Goal: Information Seeking & Learning: Learn about a topic

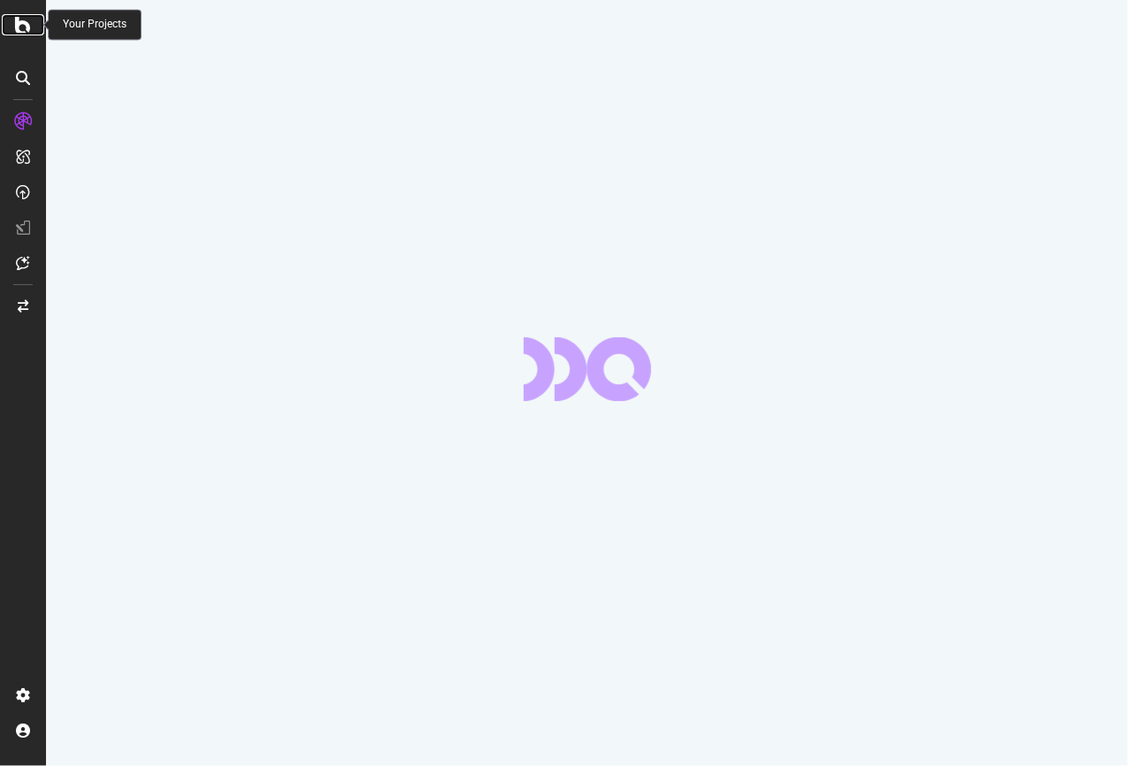
click at [19, 27] on icon at bounding box center [23, 24] width 16 height 21
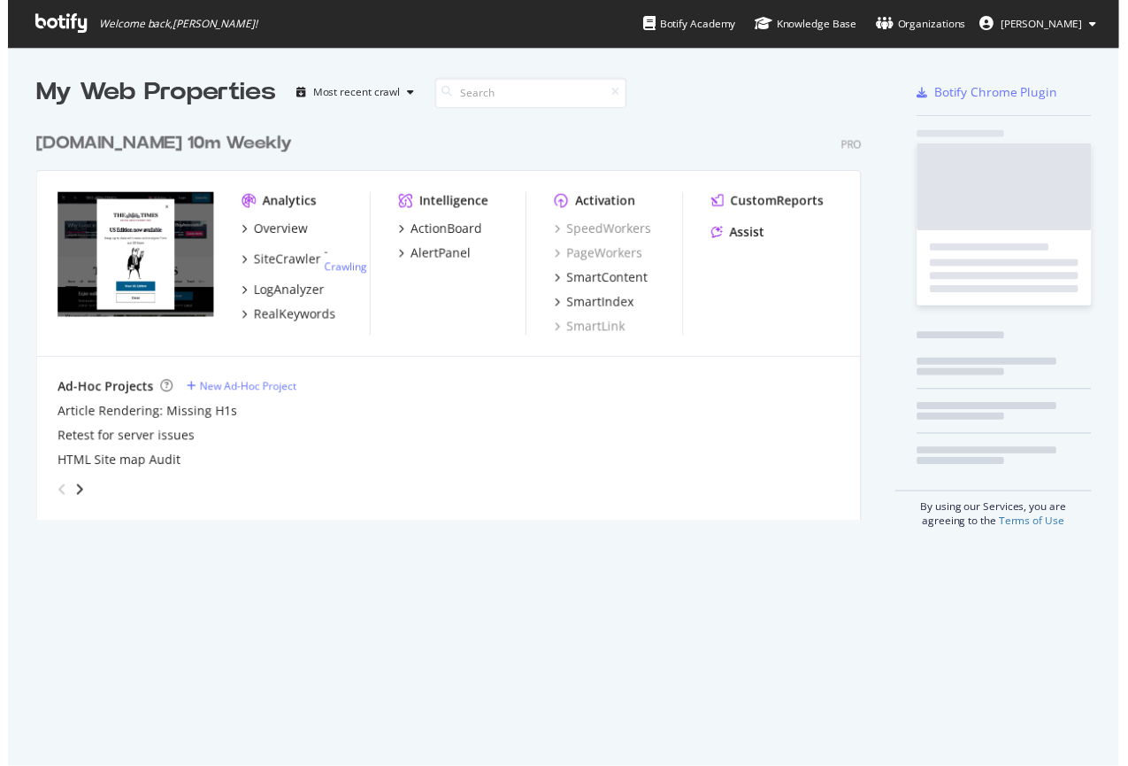
scroll to position [766, 1128]
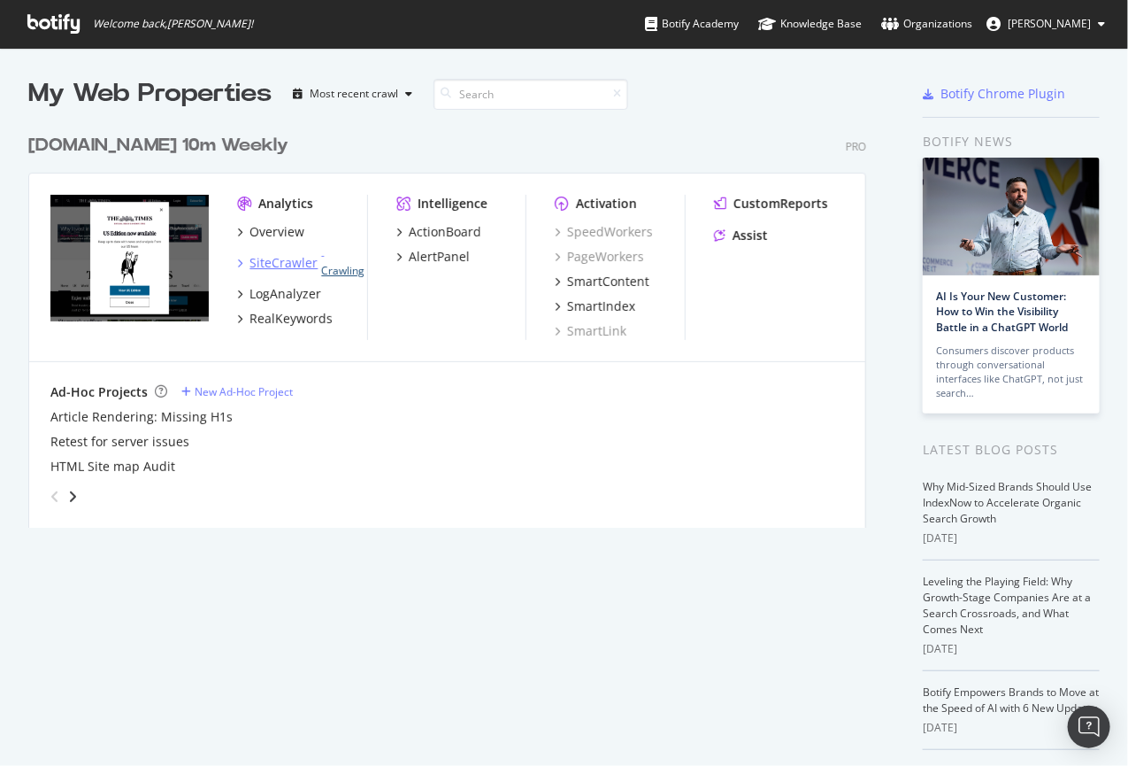
click at [334, 271] on link "Crawling" at bounding box center [342, 270] width 43 height 15
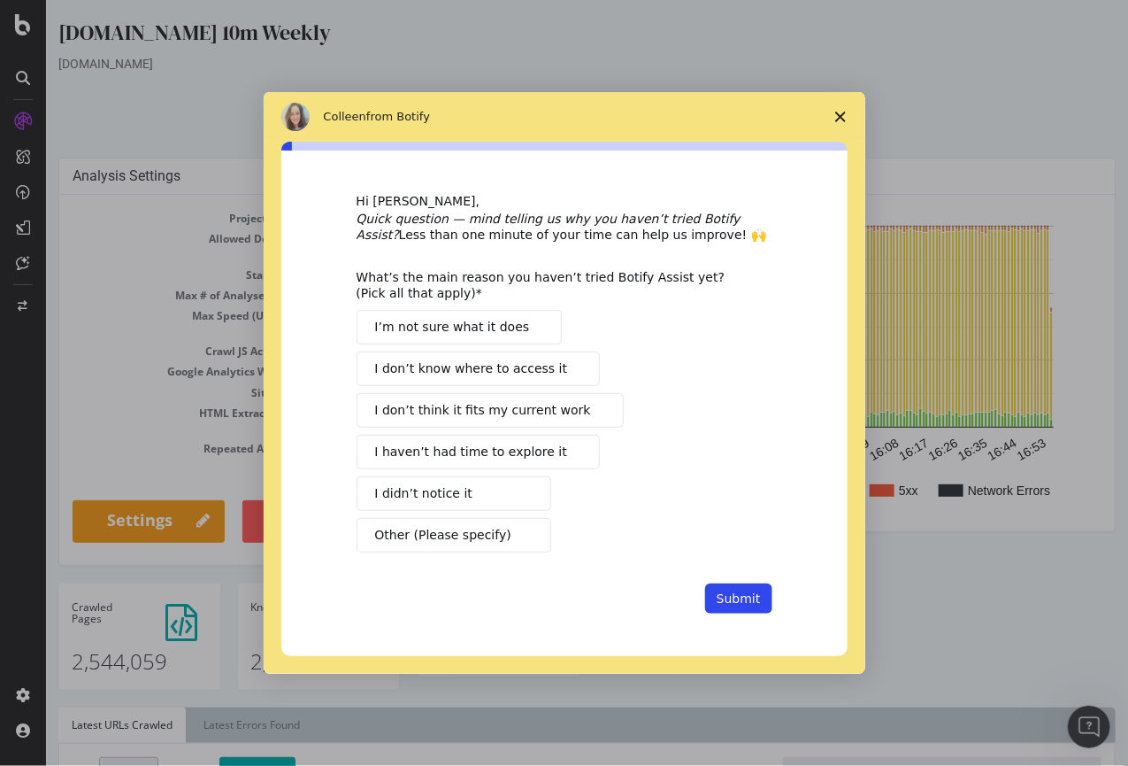
click at [836, 119] on icon "Close survey" at bounding box center [841, 117] width 11 height 11
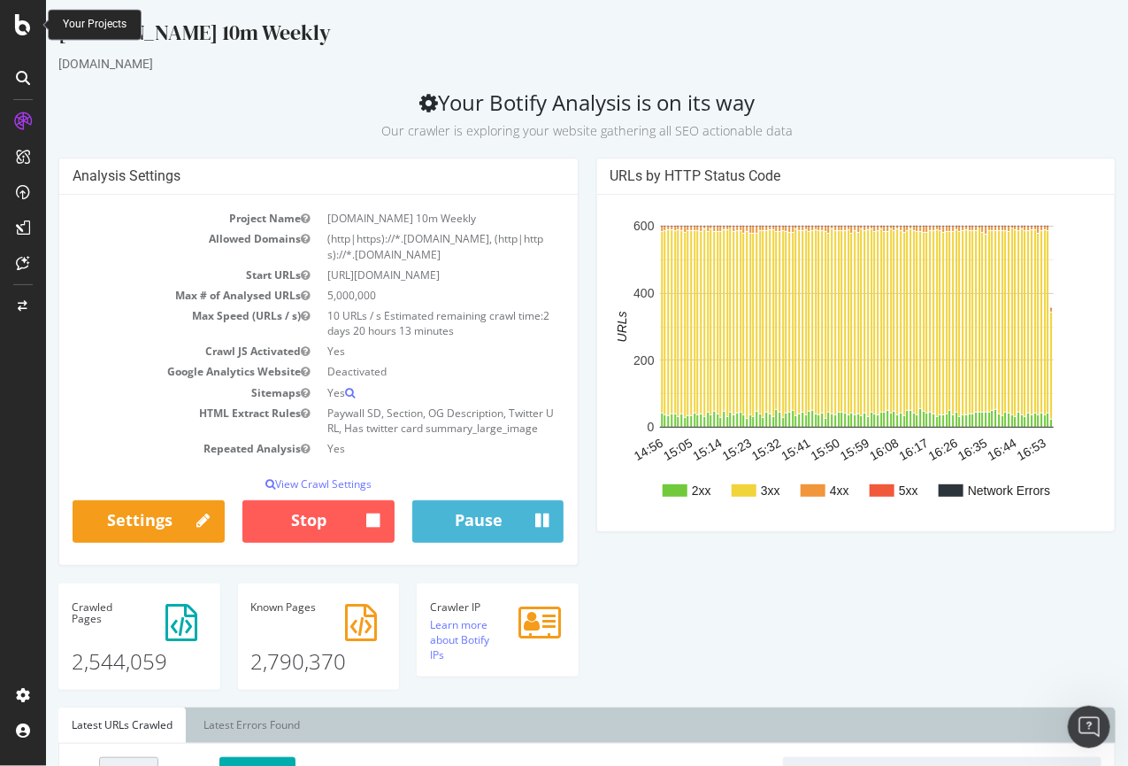
click at [23, 27] on icon at bounding box center [23, 24] width 16 height 21
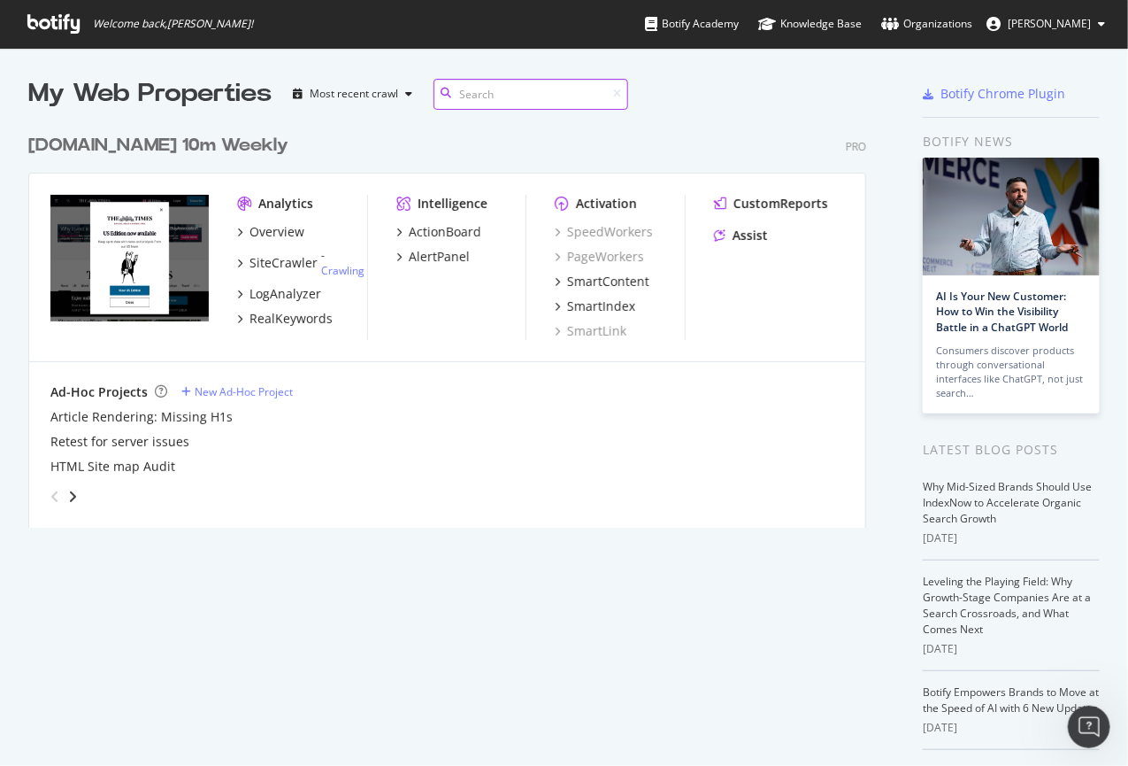
scroll to position [766, 1128]
click at [406, 349] on div "Analytics Overview SiteCrawler - Crawling LogAnalyzer RealKeywords Intelligence…" at bounding box center [447, 267] width 836 height 189
click at [441, 227] on div "ActionBoard" at bounding box center [445, 232] width 73 height 18
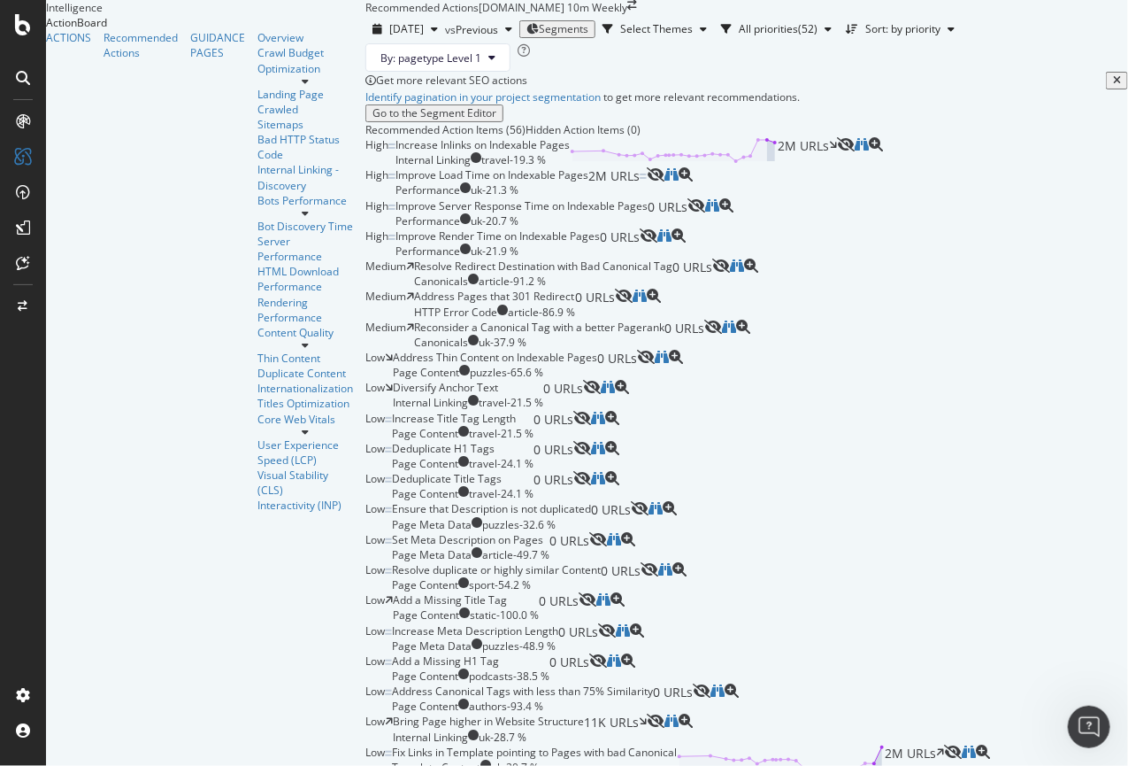
scroll to position [113, 0]
click at [689, 115] on div "Get more relevant SEO actions Identify pagination in your project segmentation …" at bounding box center [747, 97] width 763 height 50
click at [626, 167] on div "Increase Inlinks on Indexable Pages Internal Linking travel - 19.3 % 2M URLs" at bounding box center [617, 152] width 442 height 30
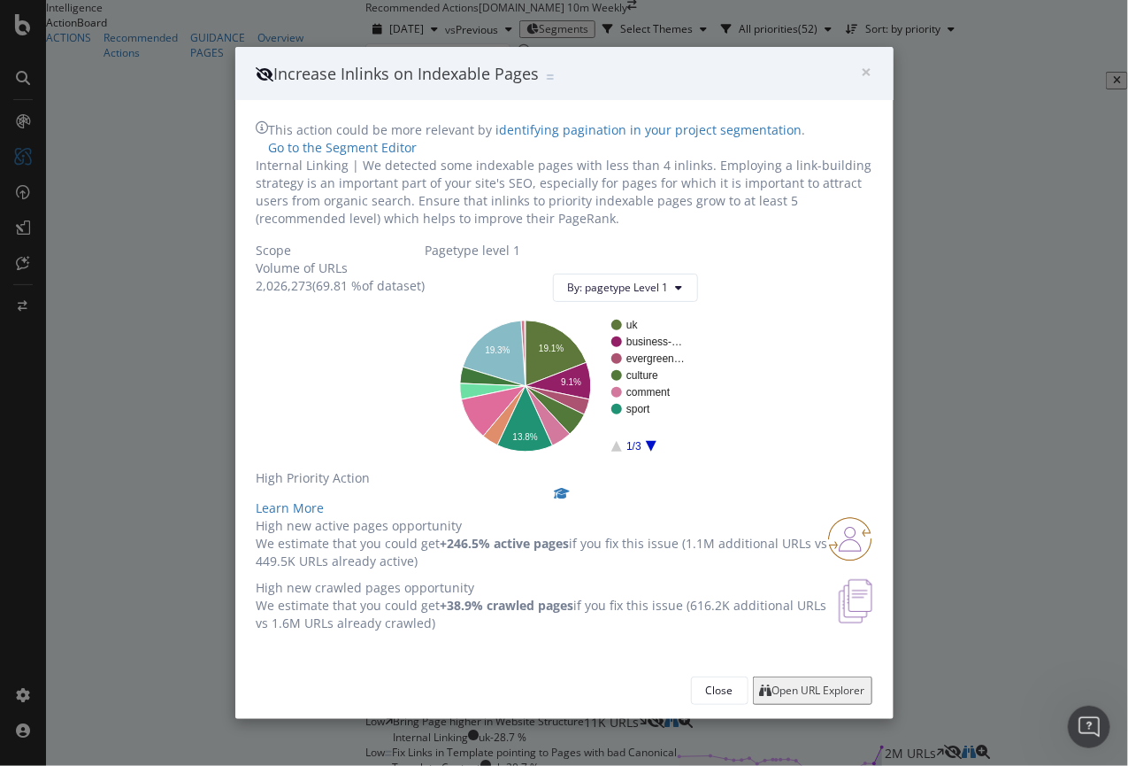
scroll to position [19, 0]
click at [866, 59] on span "×" at bounding box center [867, 71] width 11 height 25
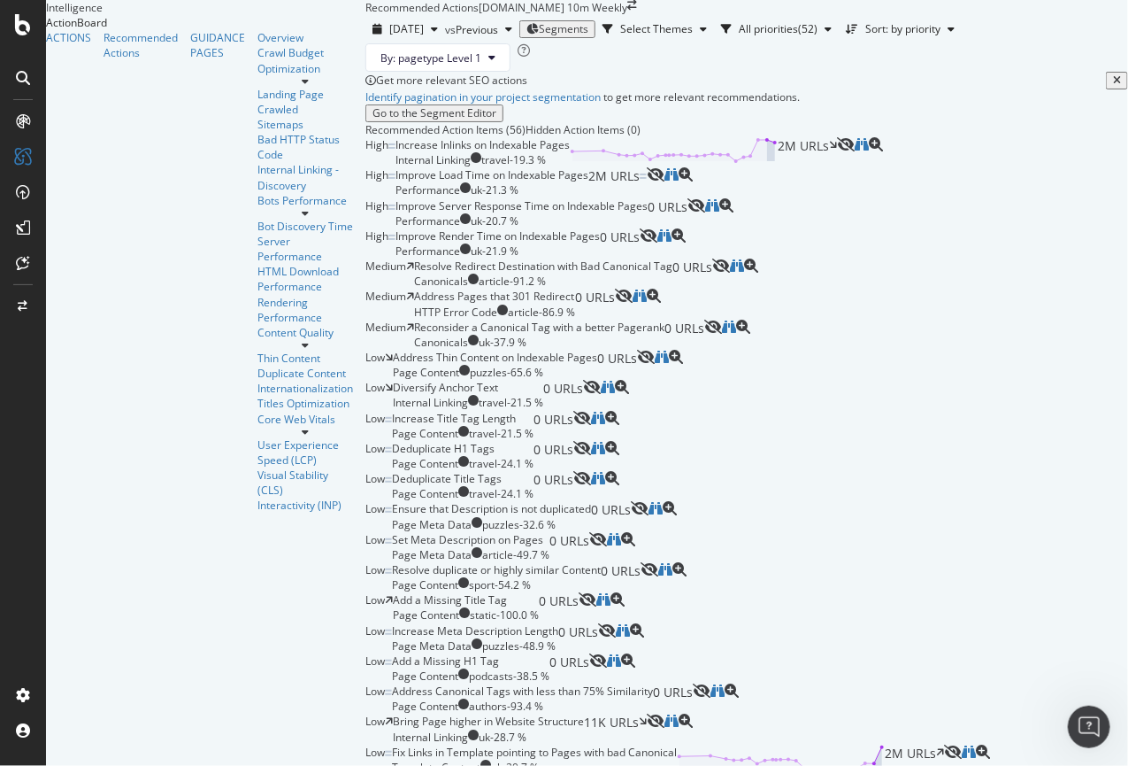
scroll to position [619, 0]
click at [583, 386] on div "Diversify Anchor Text Internal Linking travel - 21.5 % 0 URLs" at bounding box center [488, 395] width 190 height 30
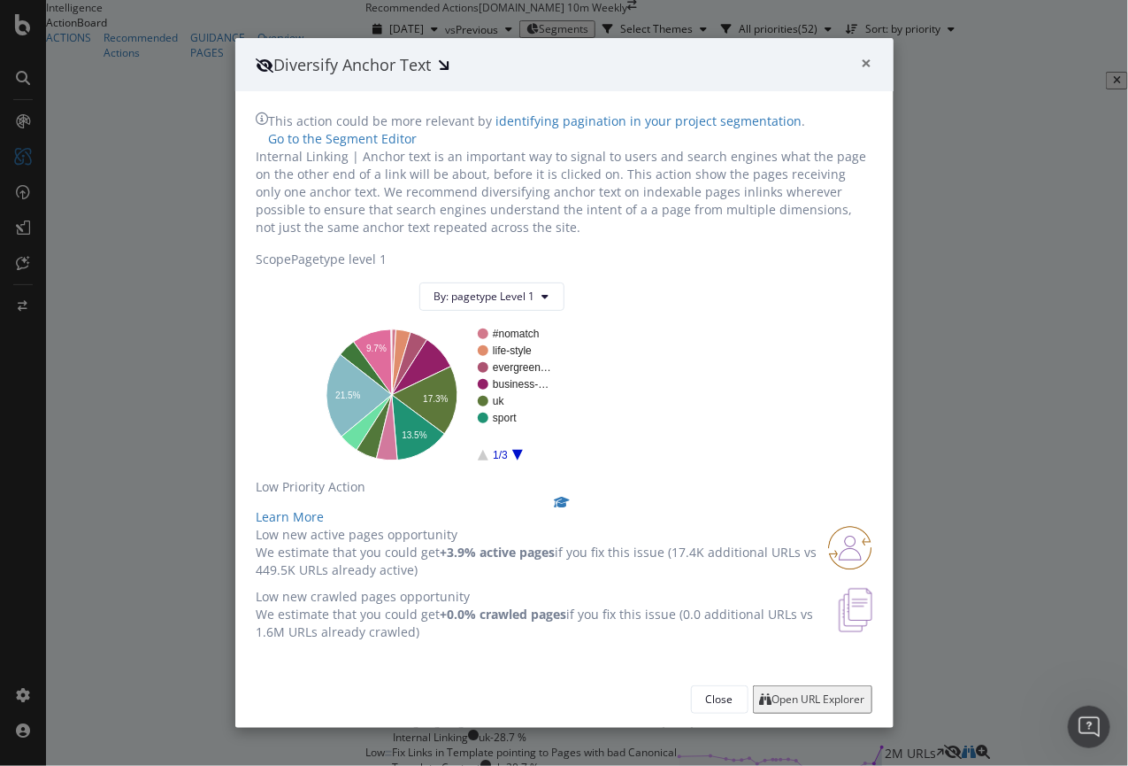
click at [867, 50] on span "×" at bounding box center [867, 62] width 11 height 25
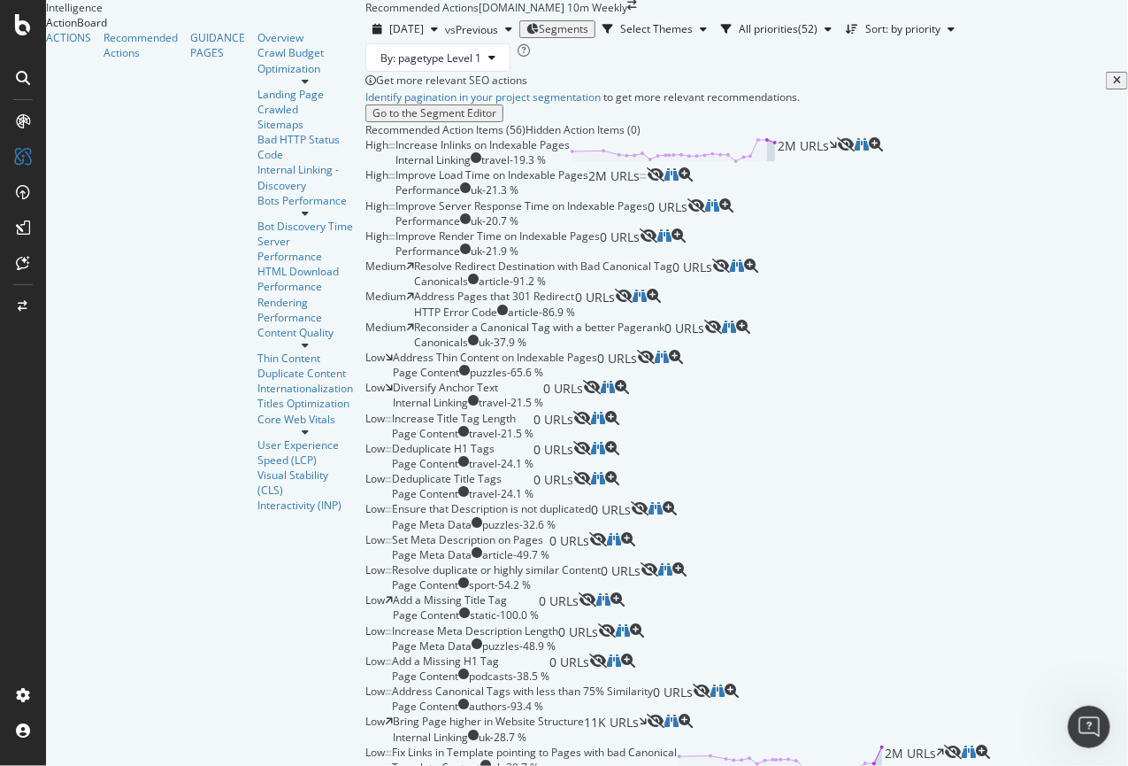
scroll to position [620, 0]
click at [583, 394] on div "Diversify Anchor Text Internal Linking travel - 21.5 % 0 URLs" at bounding box center [488, 395] width 190 height 30
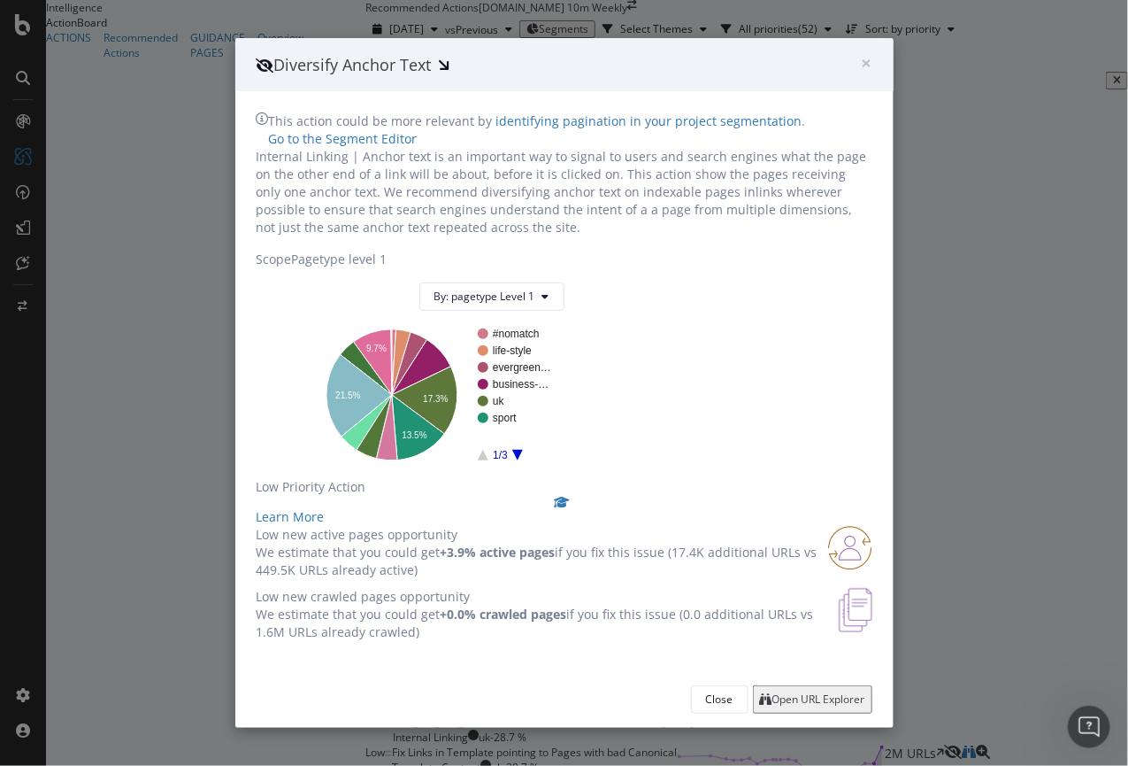
scroll to position [35, 0]
click at [802, 705] on div "Open URL Explorer" at bounding box center [819, 699] width 93 height 12
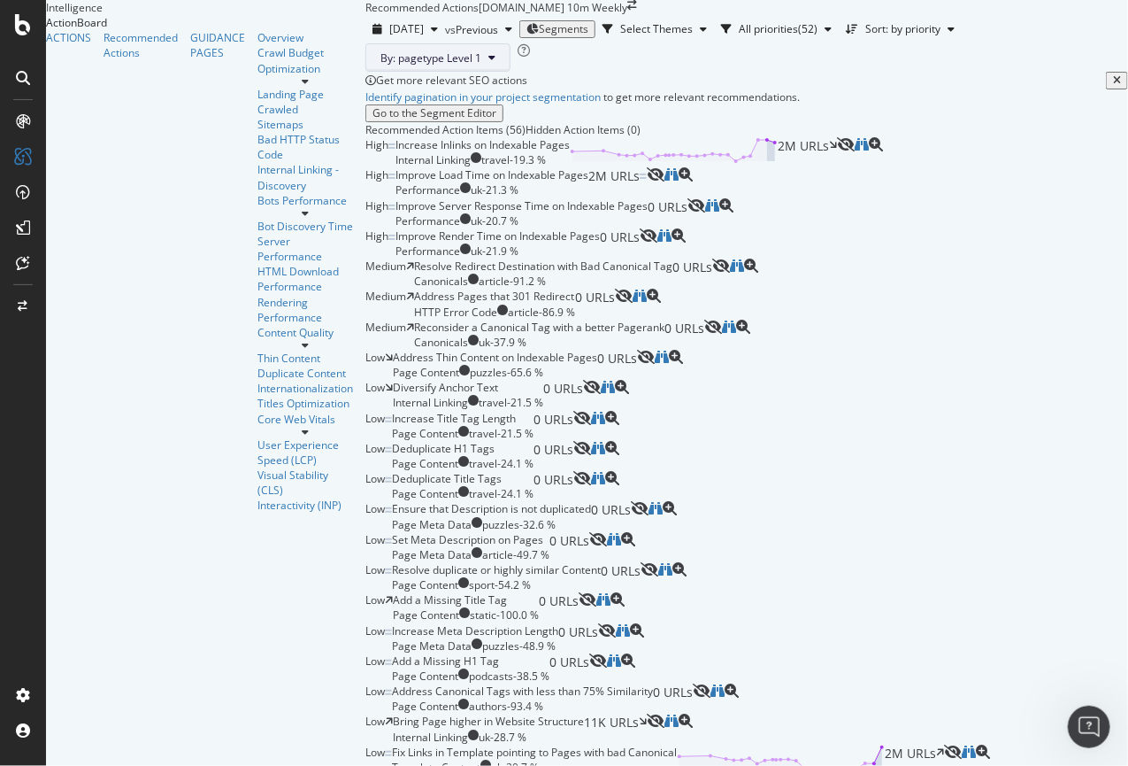
scroll to position [397, 0]
click at [389, 21] on span "2025 Aug. 1st" at bounding box center [406, 28] width 35 height 15
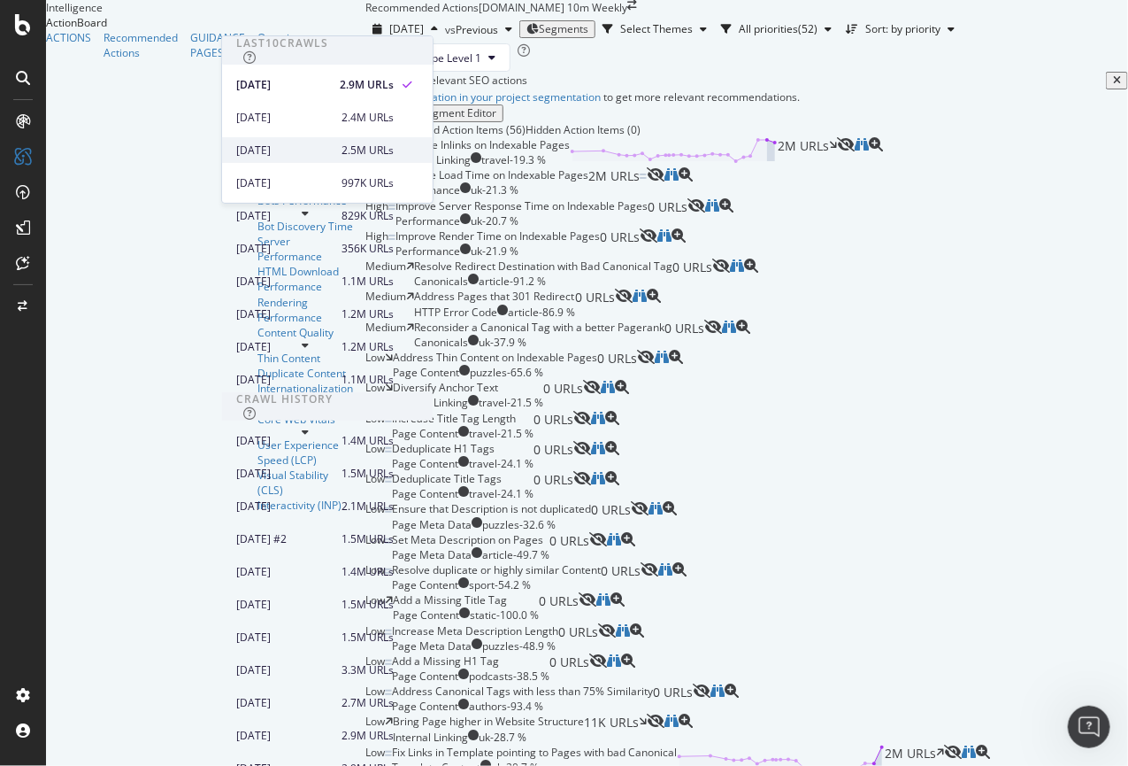
click at [286, 153] on div "[DATE]" at bounding box center [288, 150] width 105 height 16
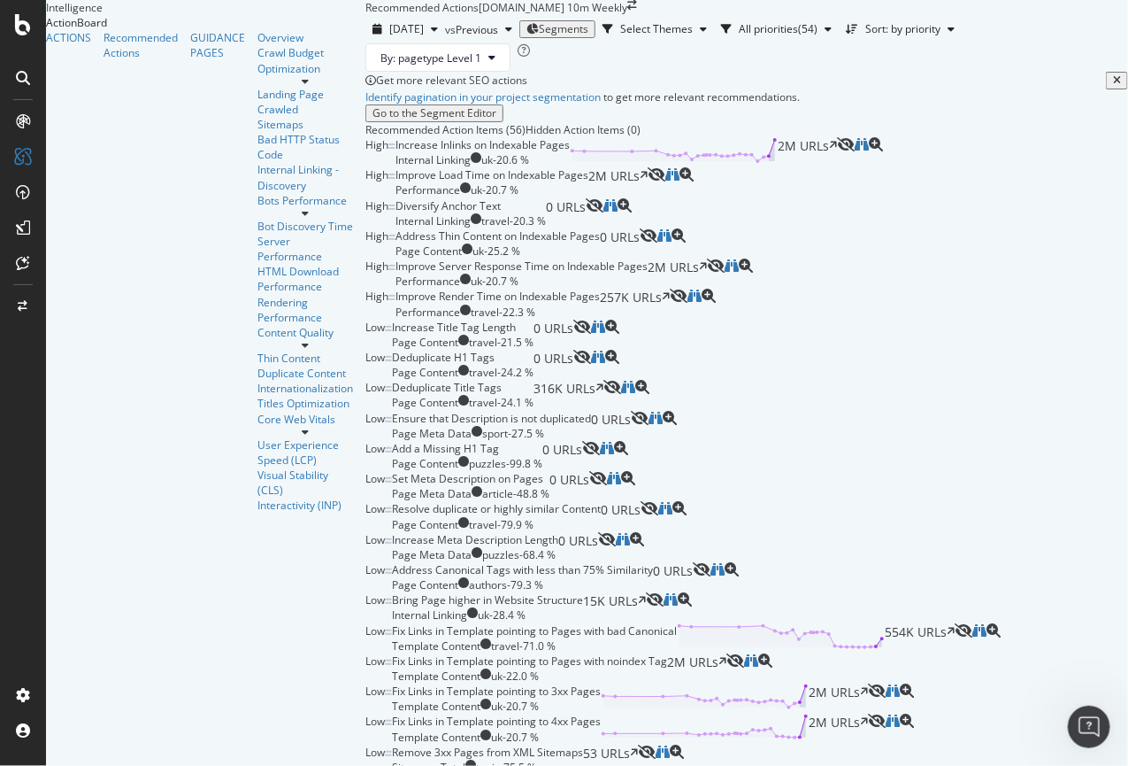
scroll to position [59, 0]
click at [586, 228] on div "Diversify Anchor Text Internal Linking travel - 20.3 % 0 URLs" at bounding box center [491, 213] width 190 height 30
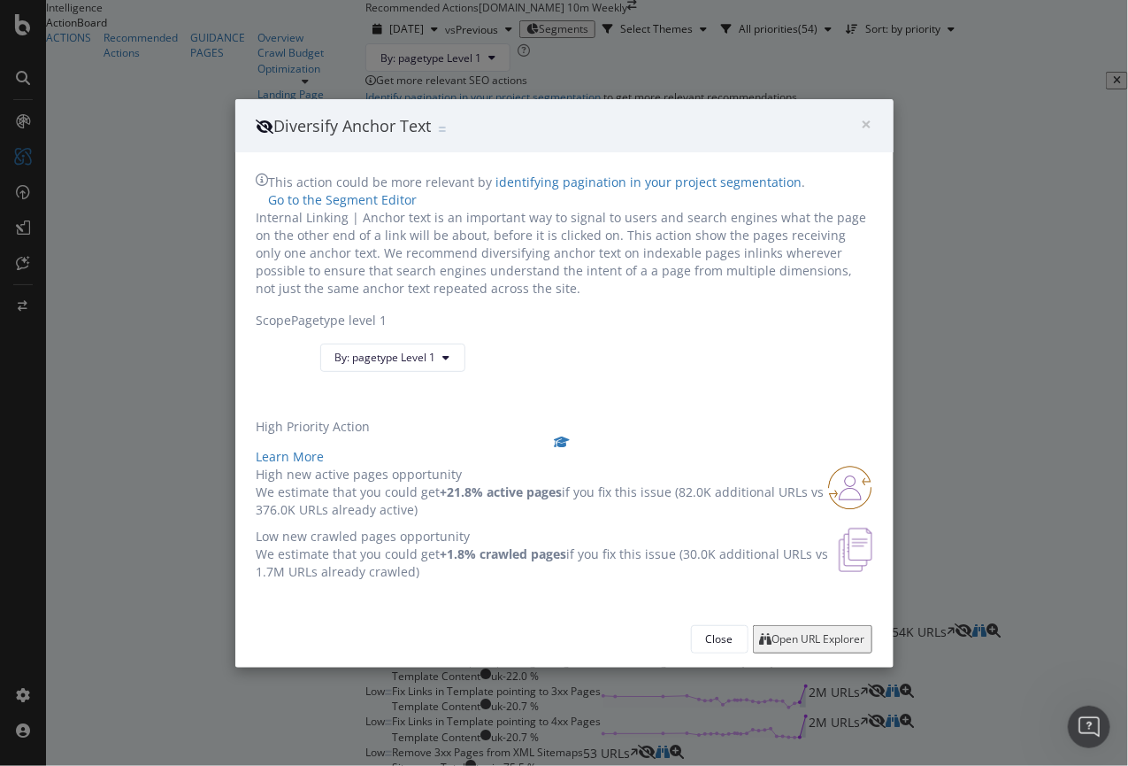
click at [796, 645] on div "Open URL Explorer" at bounding box center [819, 639] width 93 height 12
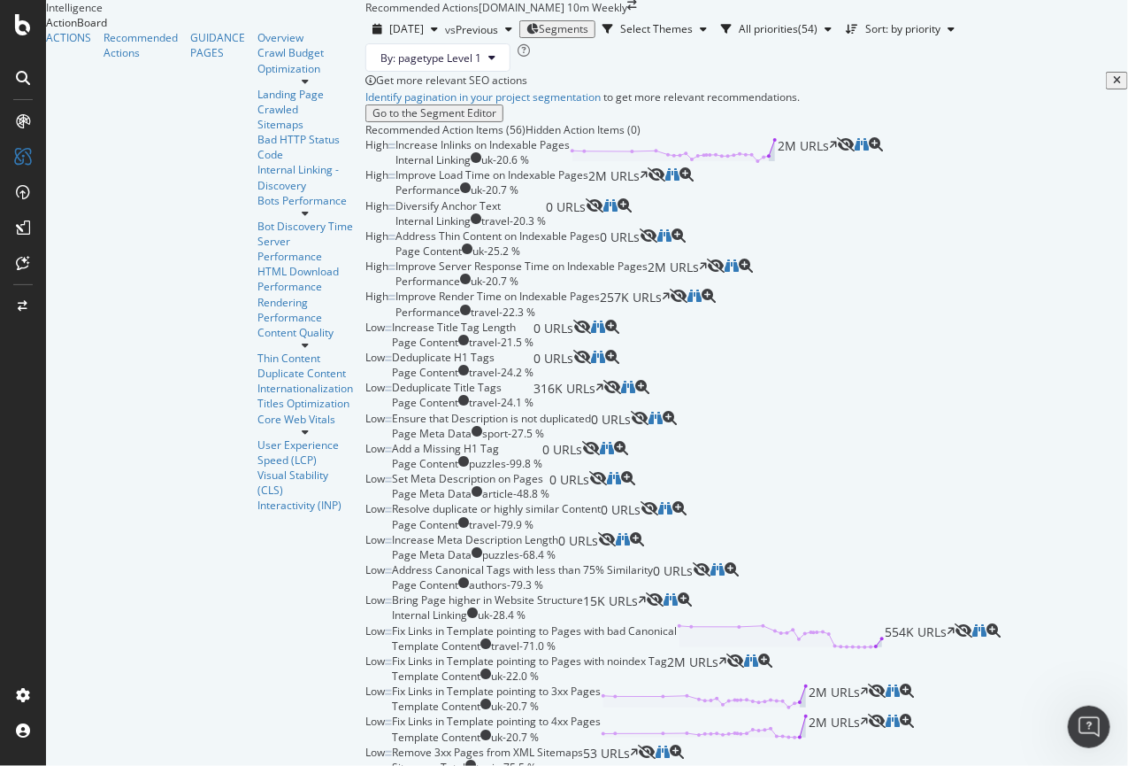
scroll to position [142, 0]
click at [389, 24] on span "[DATE]" at bounding box center [406, 28] width 35 height 15
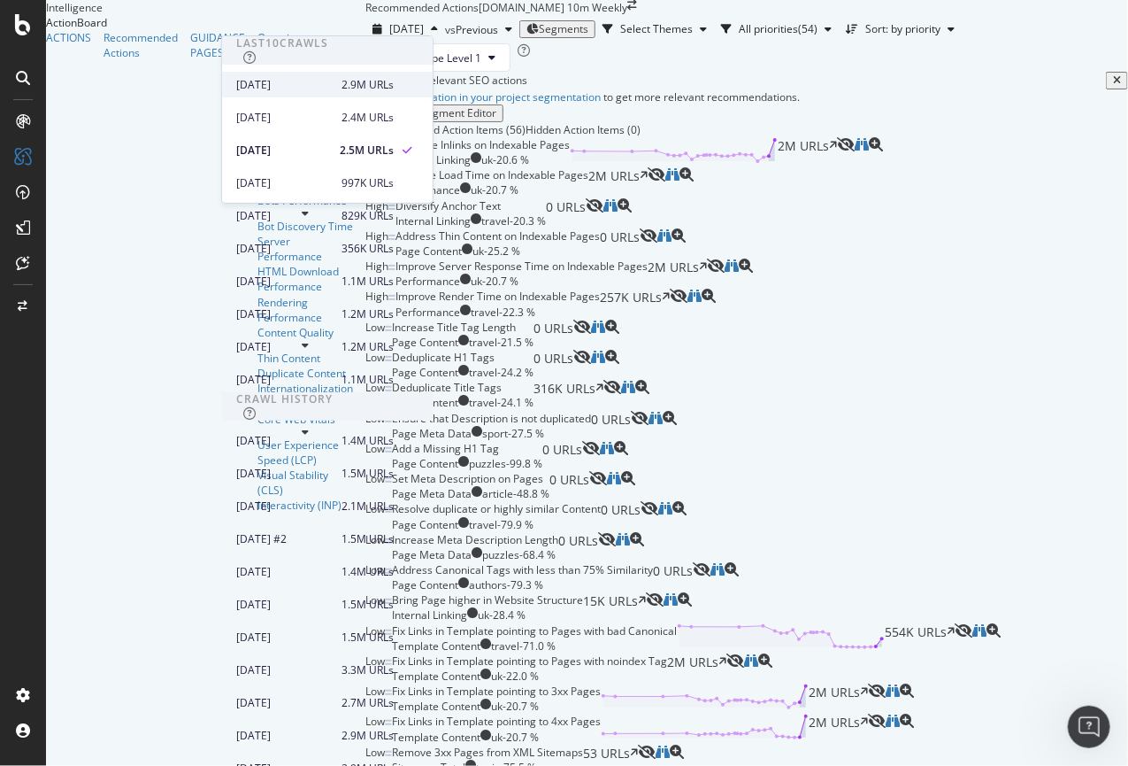
click at [298, 84] on div "2025 Aug. 1st" at bounding box center [288, 85] width 105 height 16
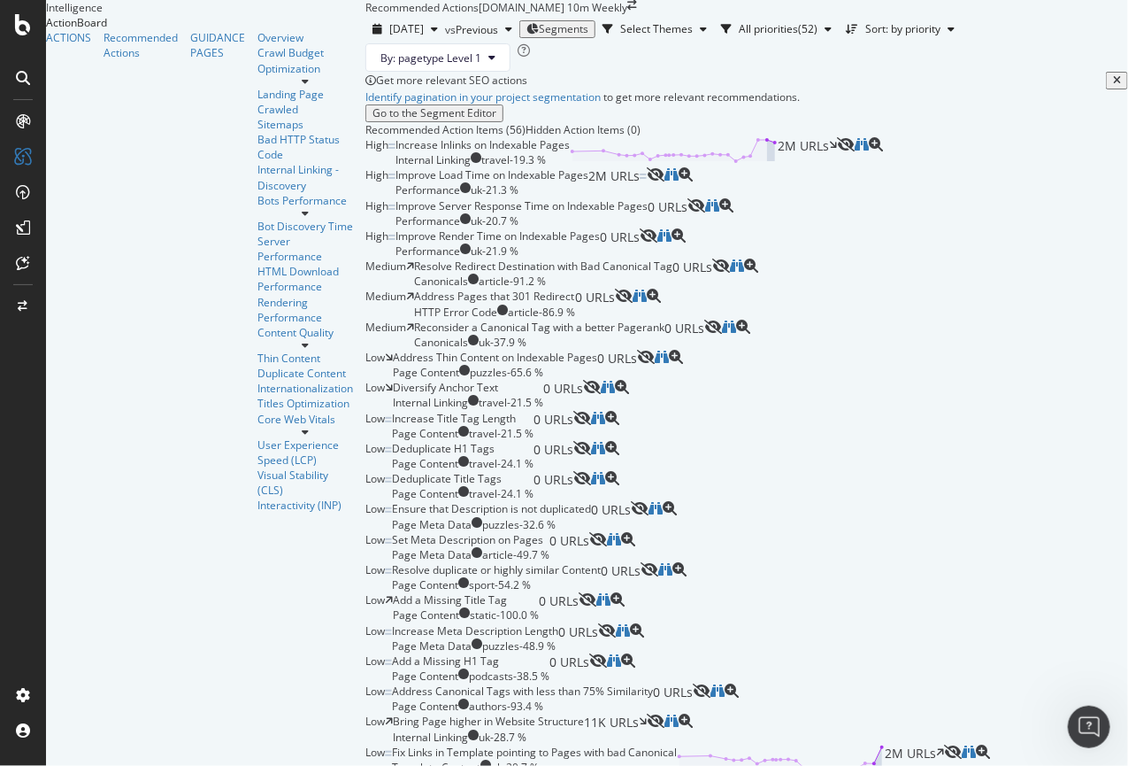
scroll to position [283, 0]
click at [544, 335] on div "Reconsider a Canonical Tag with a better Pagerank" at bounding box center [539, 327] width 250 height 15
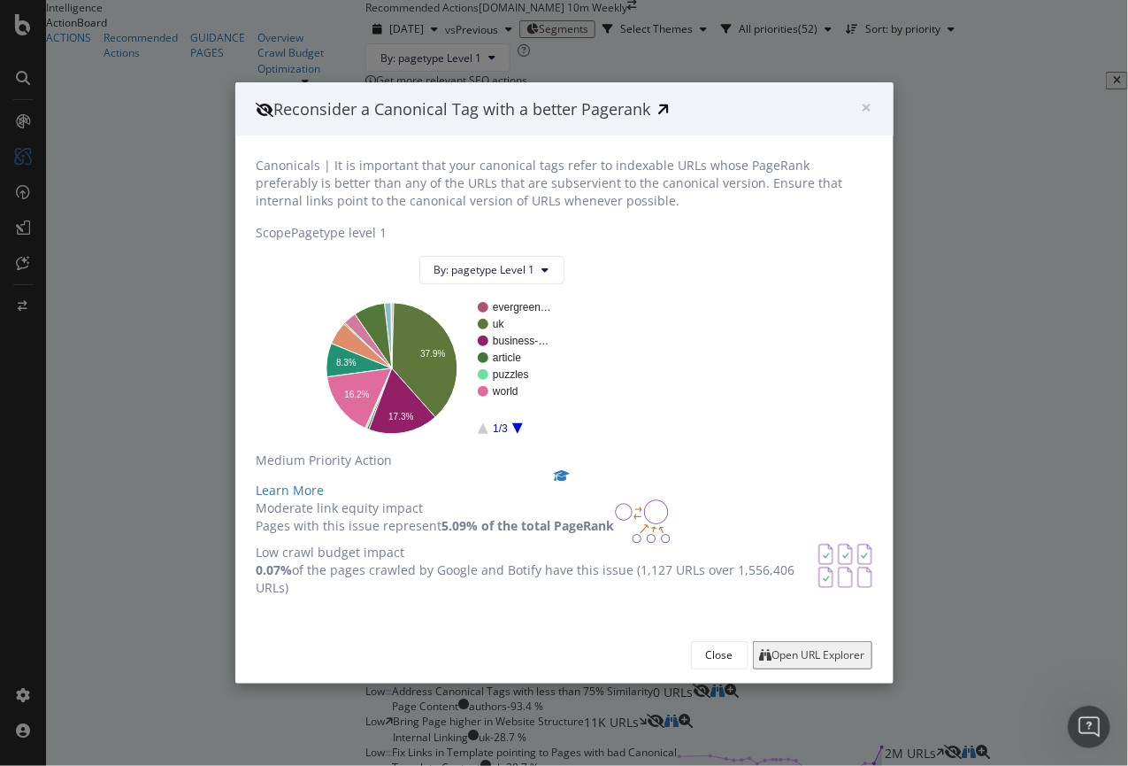
click at [781, 661] on div "Open URL Explorer" at bounding box center [819, 655] width 93 height 12
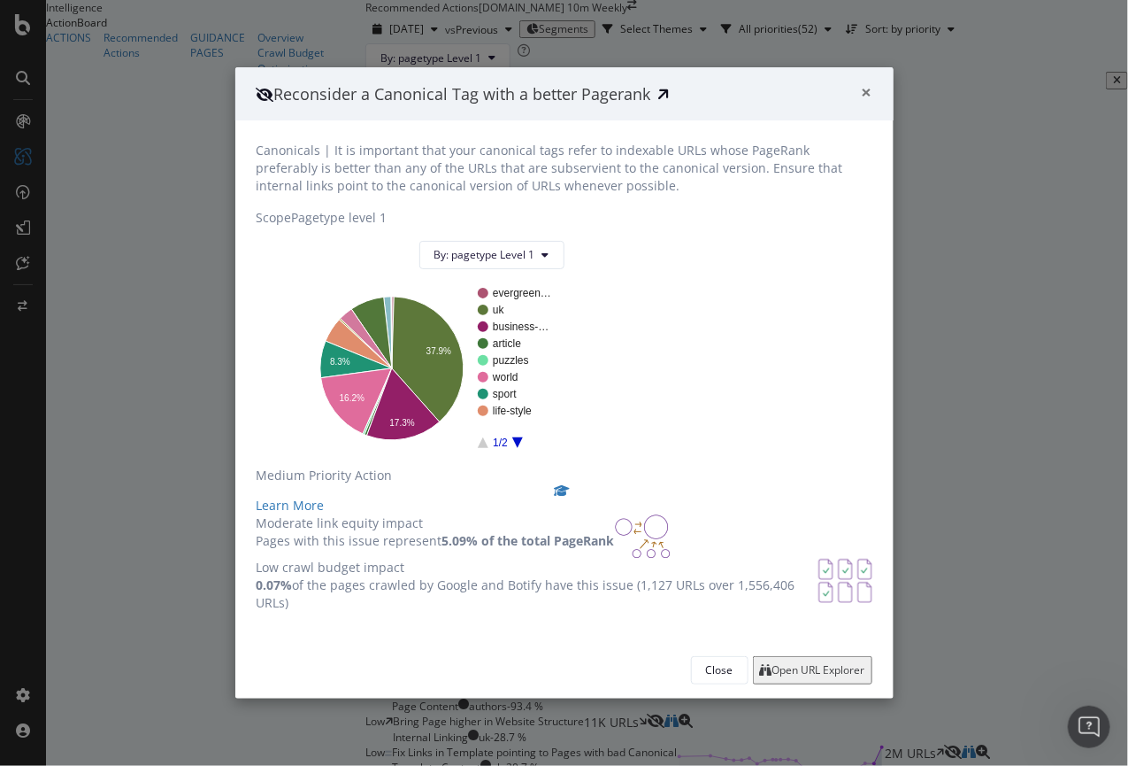
click at [865, 80] on span "×" at bounding box center [867, 92] width 11 height 25
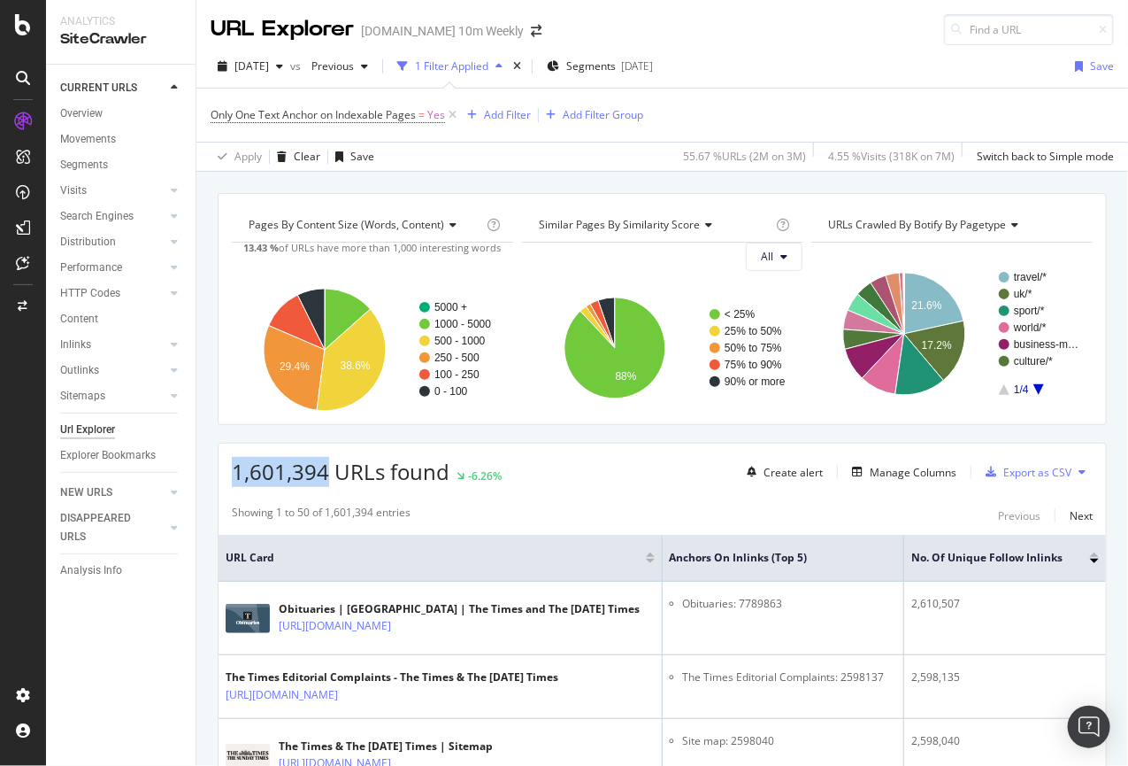
drag, startPoint x: 233, startPoint y: 473, endPoint x: 327, endPoint y: 469, distance: 94.8
click at [327, 469] on span "1,601,394 URLs found" at bounding box center [341, 471] width 218 height 29
click at [240, 477] on span "1,601,394 URLs found" at bounding box center [341, 471] width 218 height 29
drag, startPoint x: 238, startPoint y: 477, endPoint x: 370, endPoint y: 467, distance: 132.2
click at [370, 467] on span "1,601,394 URLs found" at bounding box center [341, 471] width 218 height 29
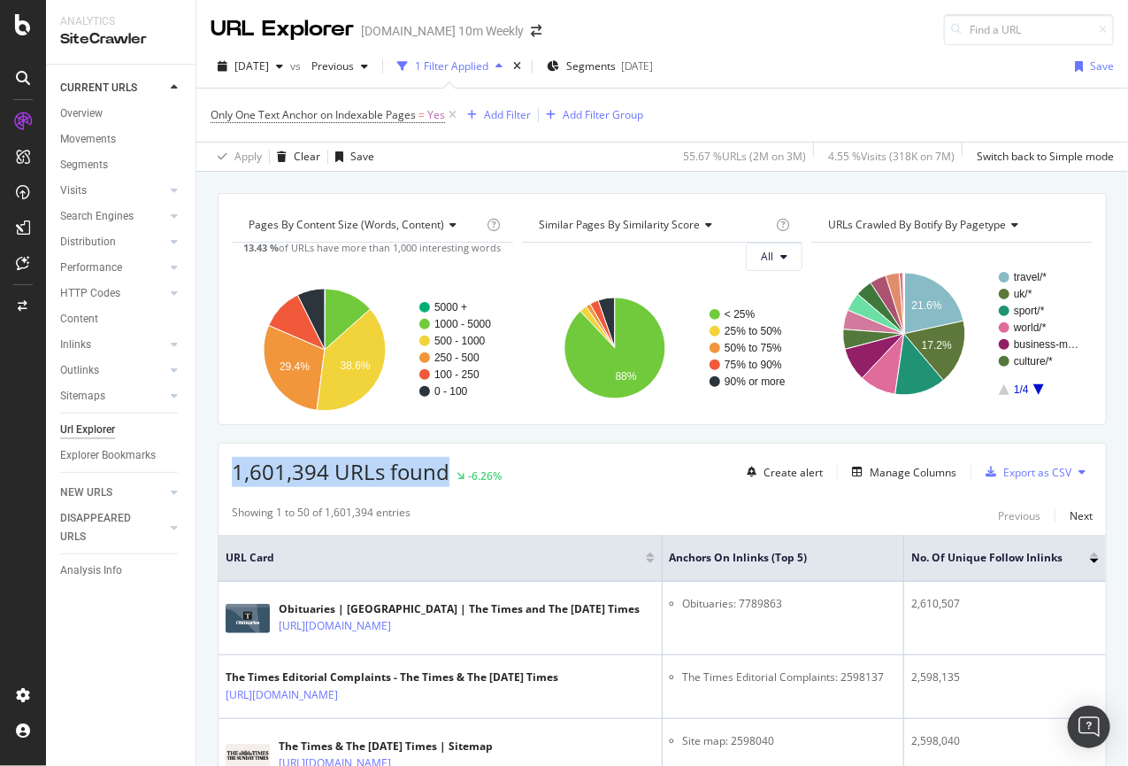
drag, startPoint x: 446, startPoint y: 474, endPoint x: 234, endPoint y: 480, distance: 212.5
click at [234, 480] on span "1,601,394 URLs found" at bounding box center [341, 471] width 218 height 29
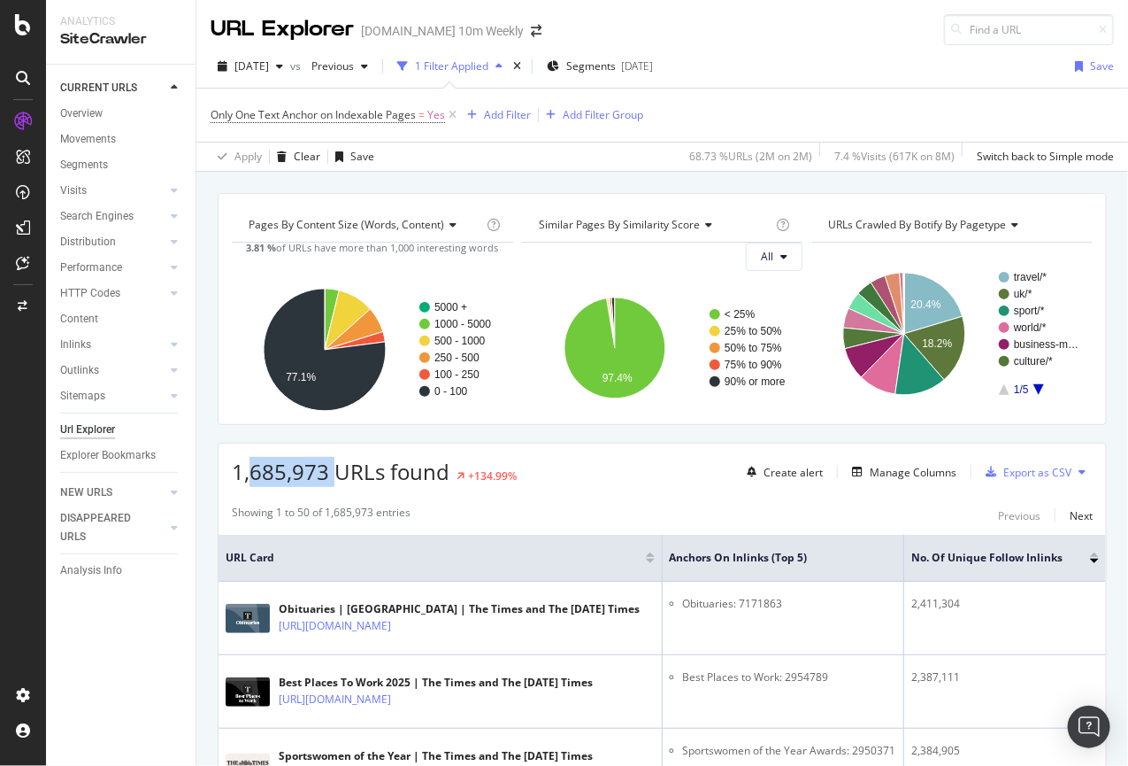
drag, startPoint x: 248, startPoint y: 473, endPoint x: 335, endPoint y: 472, distance: 86.7
click at [335, 472] on span "1,685,973 URLs found" at bounding box center [341, 471] width 218 height 29
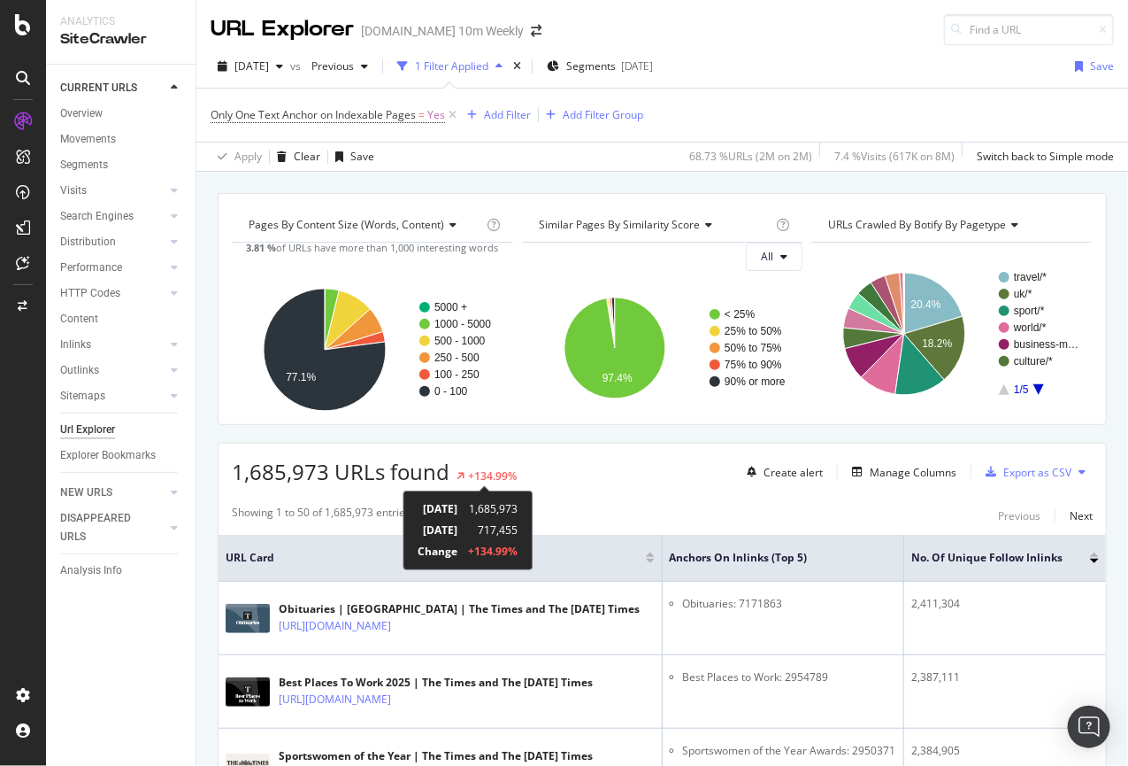
click at [484, 474] on div "+134.99%" at bounding box center [492, 475] width 49 height 15
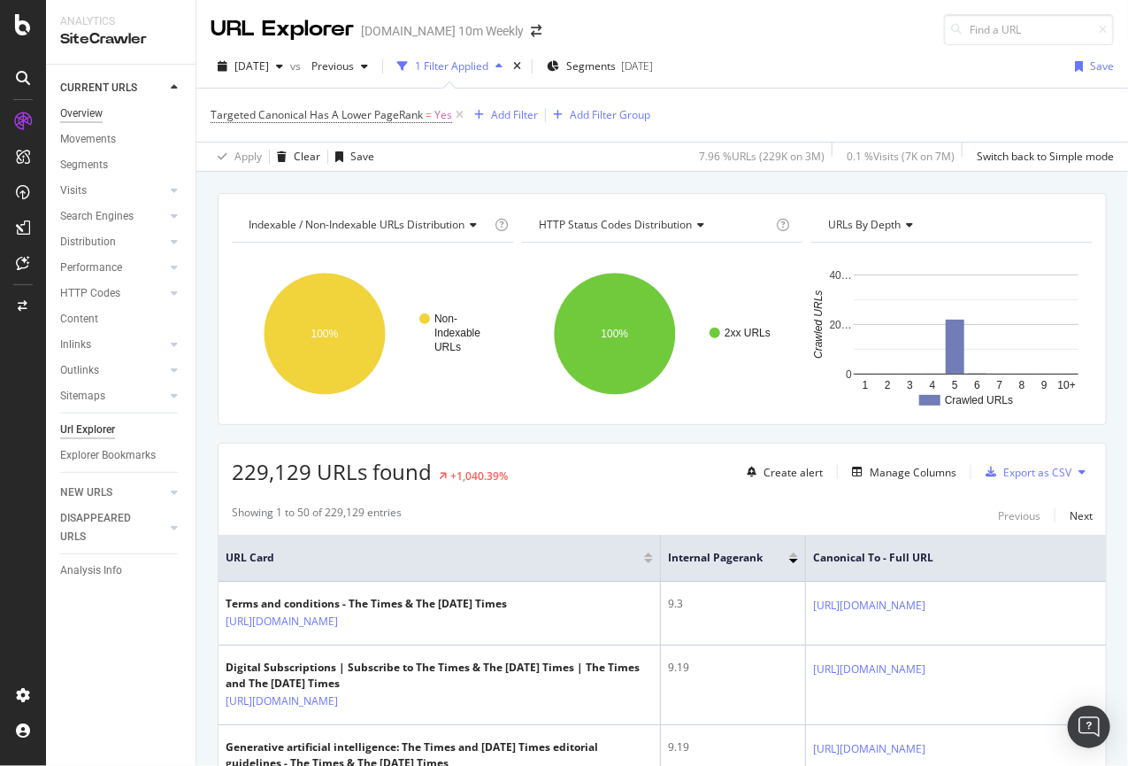
click at [87, 117] on div "Overview" at bounding box center [81, 113] width 42 height 19
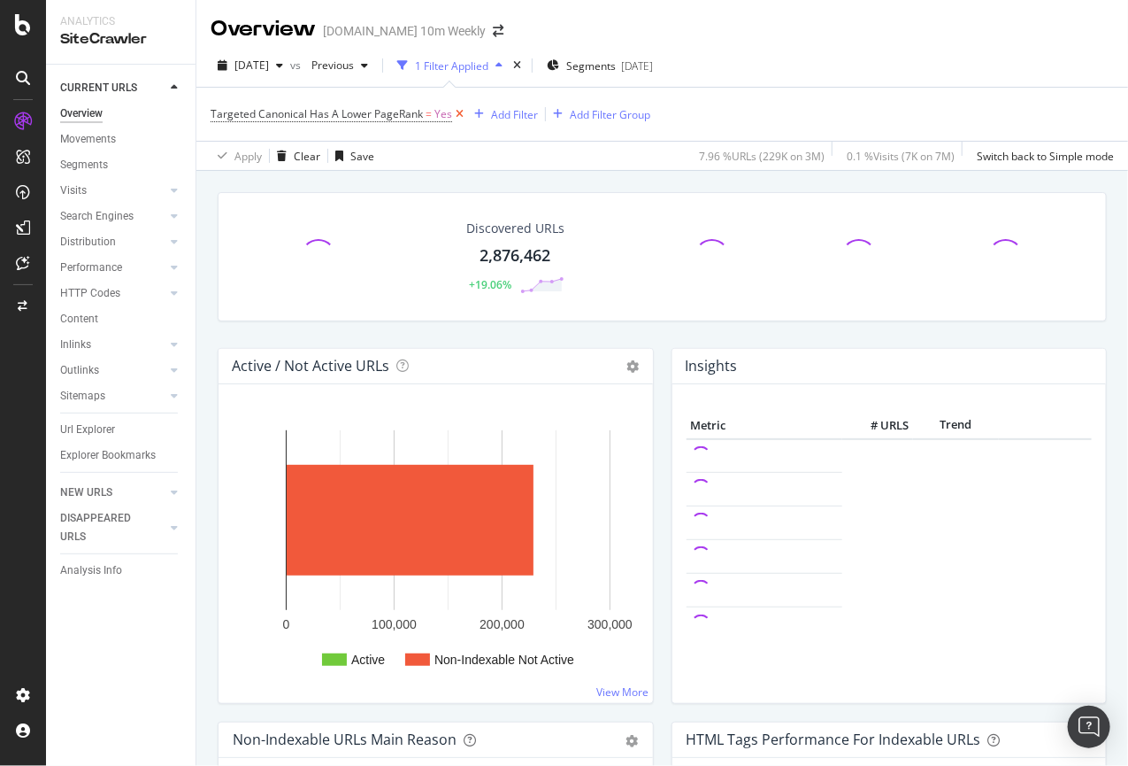
click at [459, 113] on icon at bounding box center [459, 114] width 15 height 18
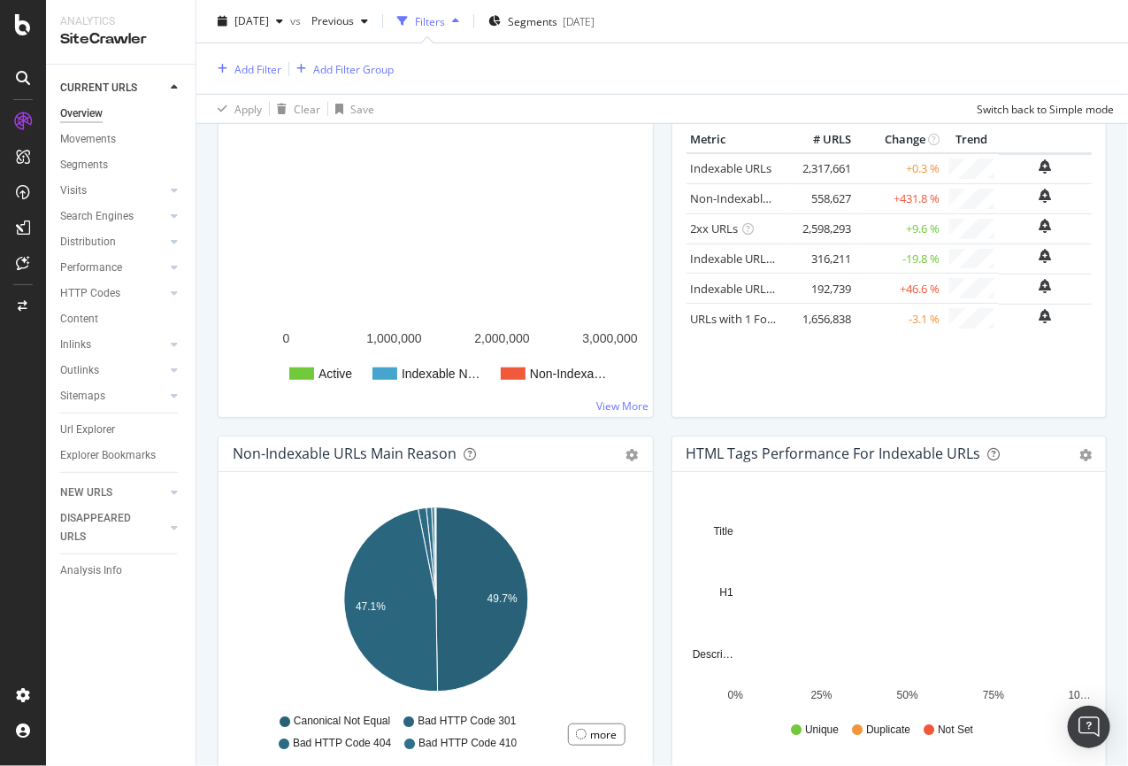
scroll to position [212, 0]
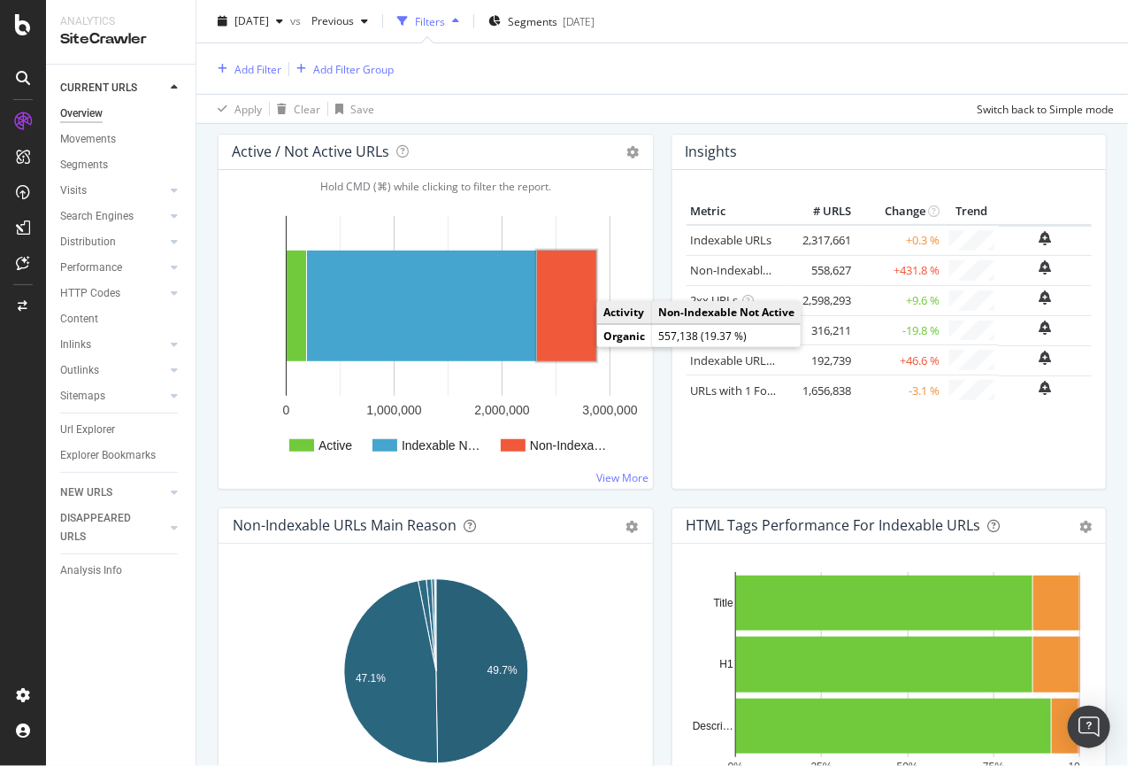
click at [586, 313] on rect "A chart." at bounding box center [566, 305] width 59 height 111
